Goal: Task Accomplishment & Management: Use online tool/utility

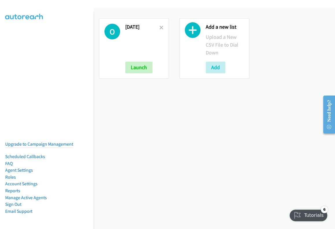
click at [191, 31] on icon at bounding box center [193, 32] width 16 height 16
click at [219, 81] on div "Add a new list Upload a New CSV File to Dial Down Add" at bounding box center [214, 48] width 80 height 71
click at [216, 67] on button "Add" at bounding box center [216, 68] width 20 height 12
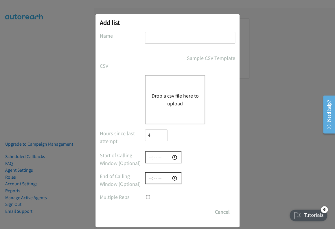
click at [162, 33] on input "text" at bounding box center [190, 38] width 90 height 12
type input "[DATE]"
click at [179, 72] on form "No phone fields were returned for that Report or List View Please upload a csv …" at bounding box center [167, 125] width 135 height 186
click at [179, 92] on button "Drop a csv file here to upload" at bounding box center [174, 100] width 47 height 16
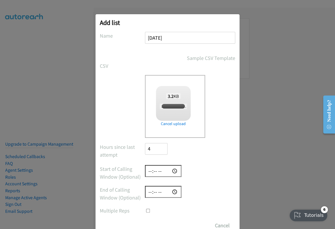
checkbox input "true"
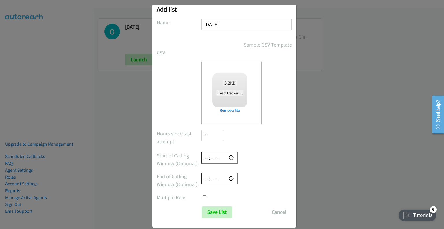
scroll to position [20, 0]
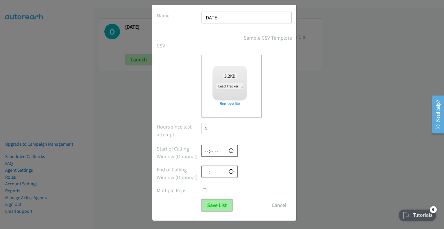
click at [208, 207] on input "Save List" at bounding box center [217, 205] width 30 height 12
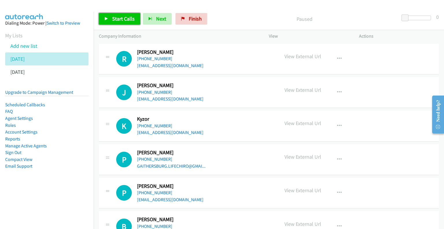
click at [121, 16] on span "Start Calls" at bounding box center [123, 18] width 23 height 7
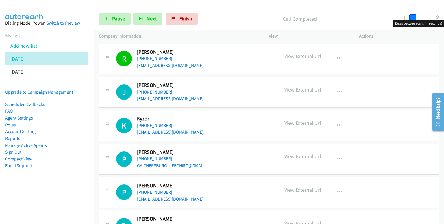
drag, startPoint x: 402, startPoint y: 15, endPoint x: 415, endPoint y: 16, distance: 12.4
click at [415, 16] on span at bounding box center [412, 17] width 7 height 7
